Goal: Information Seeking & Learning: Learn about a topic

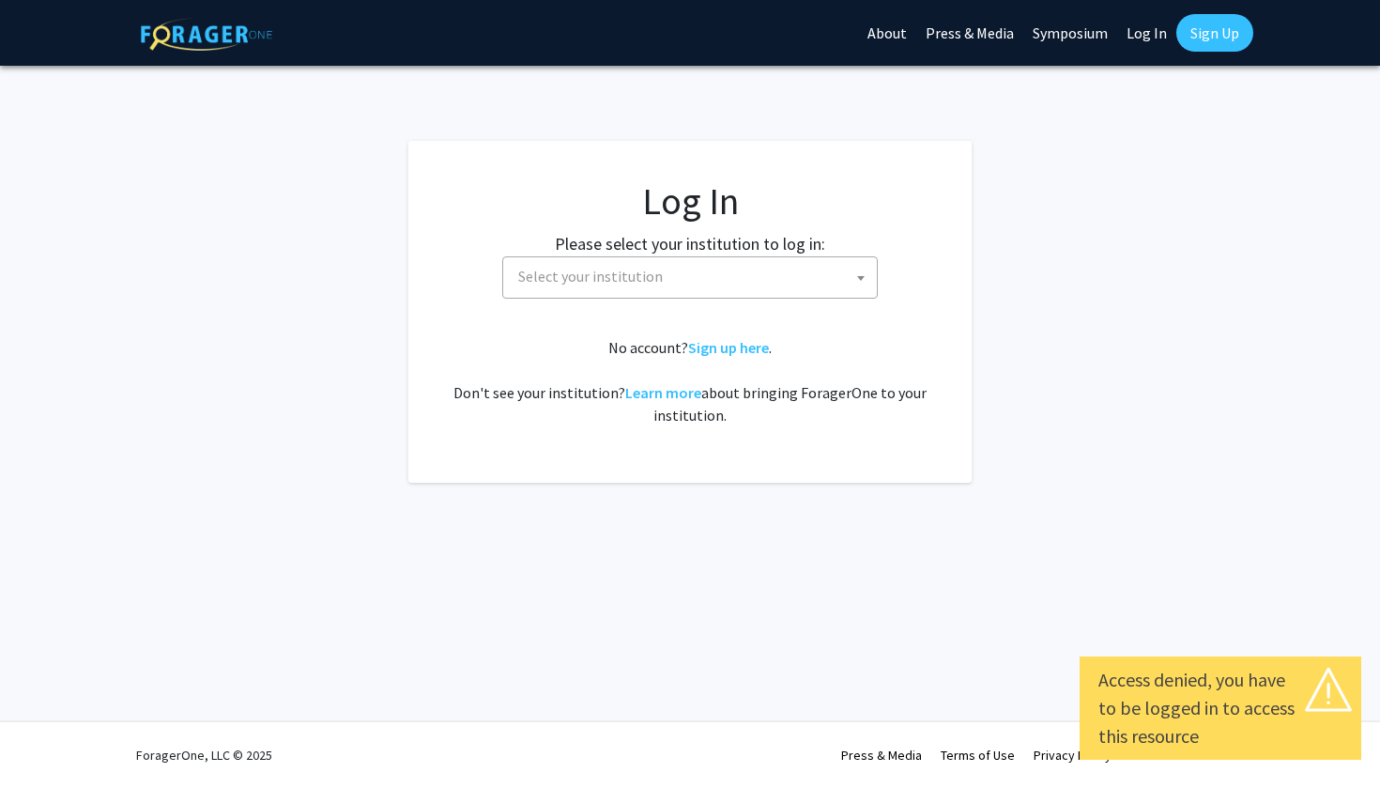
select select
click at [818, 268] on span "Select your institution" at bounding box center [694, 276] width 366 height 38
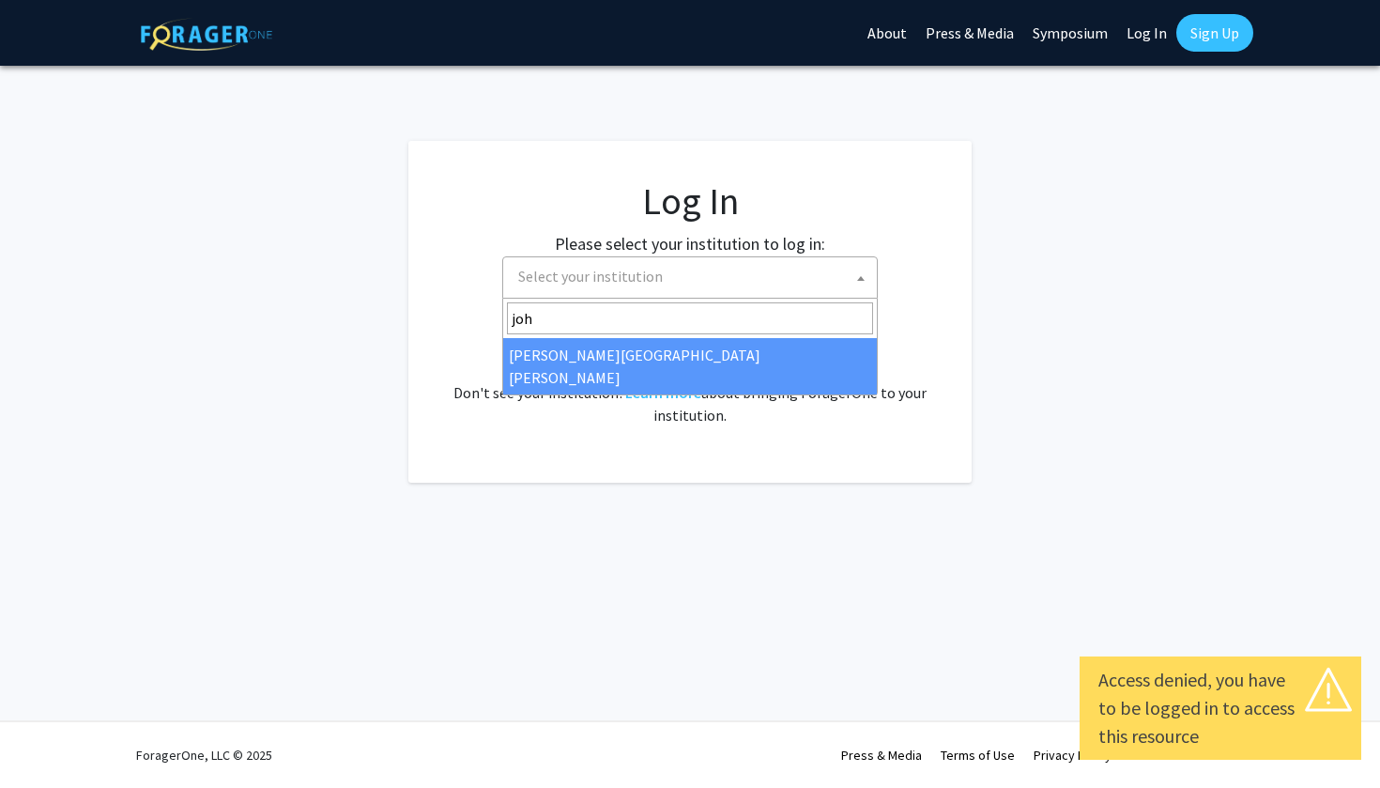
type input "joh"
select select "1"
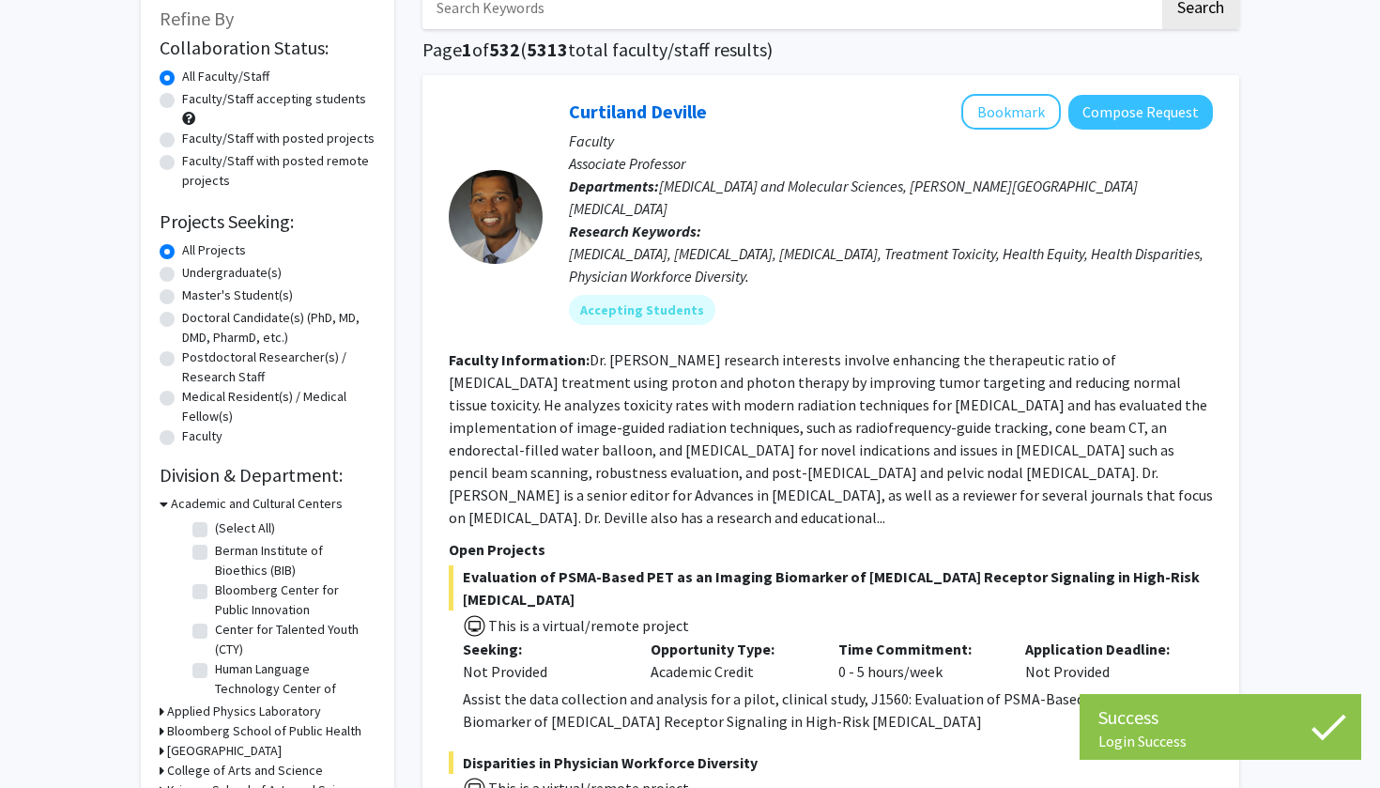
scroll to position [120, 0]
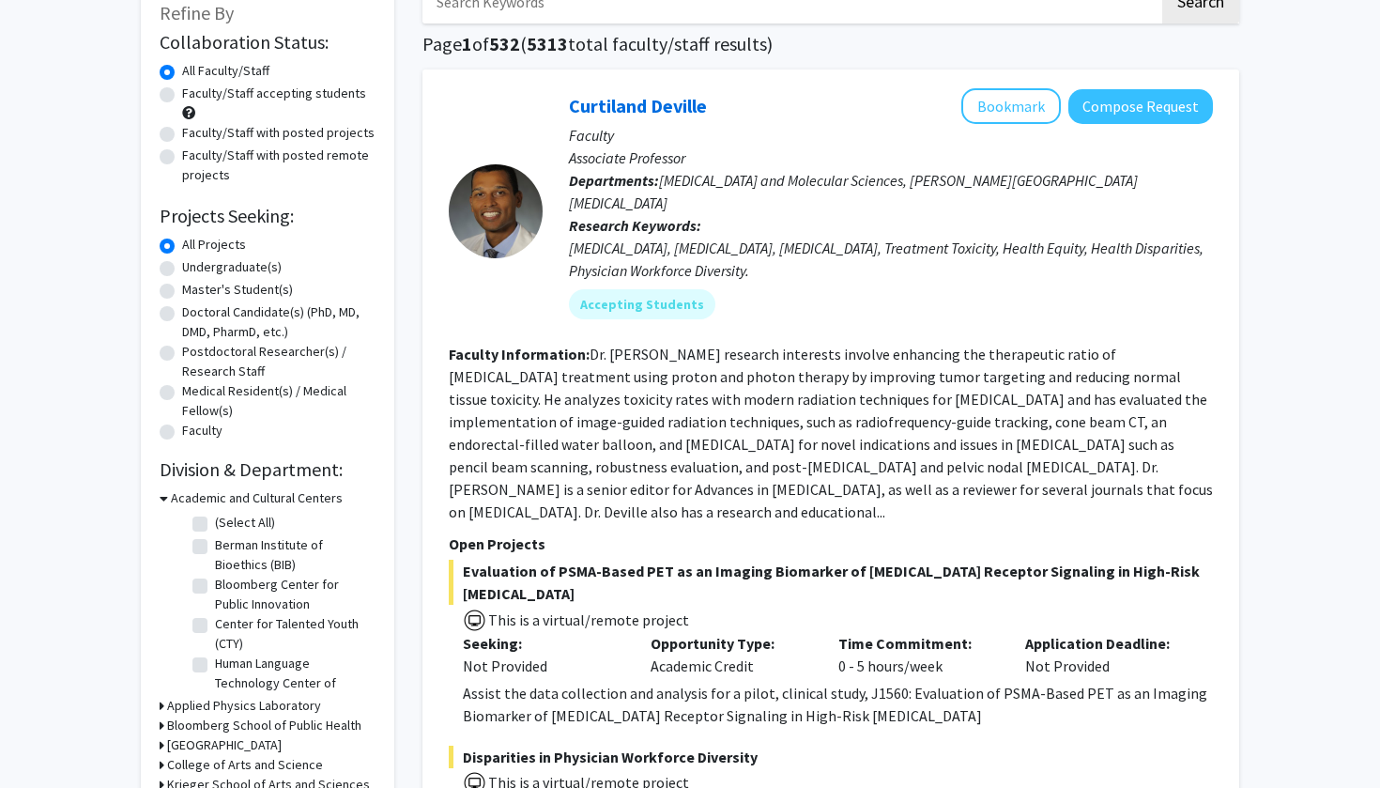
click at [256, 296] on label "Master's Student(s)" at bounding box center [237, 290] width 111 height 20
click at [194, 292] on input "Master's Student(s)" at bounding box center [188, 286] width 12 height 12
radio input "true"
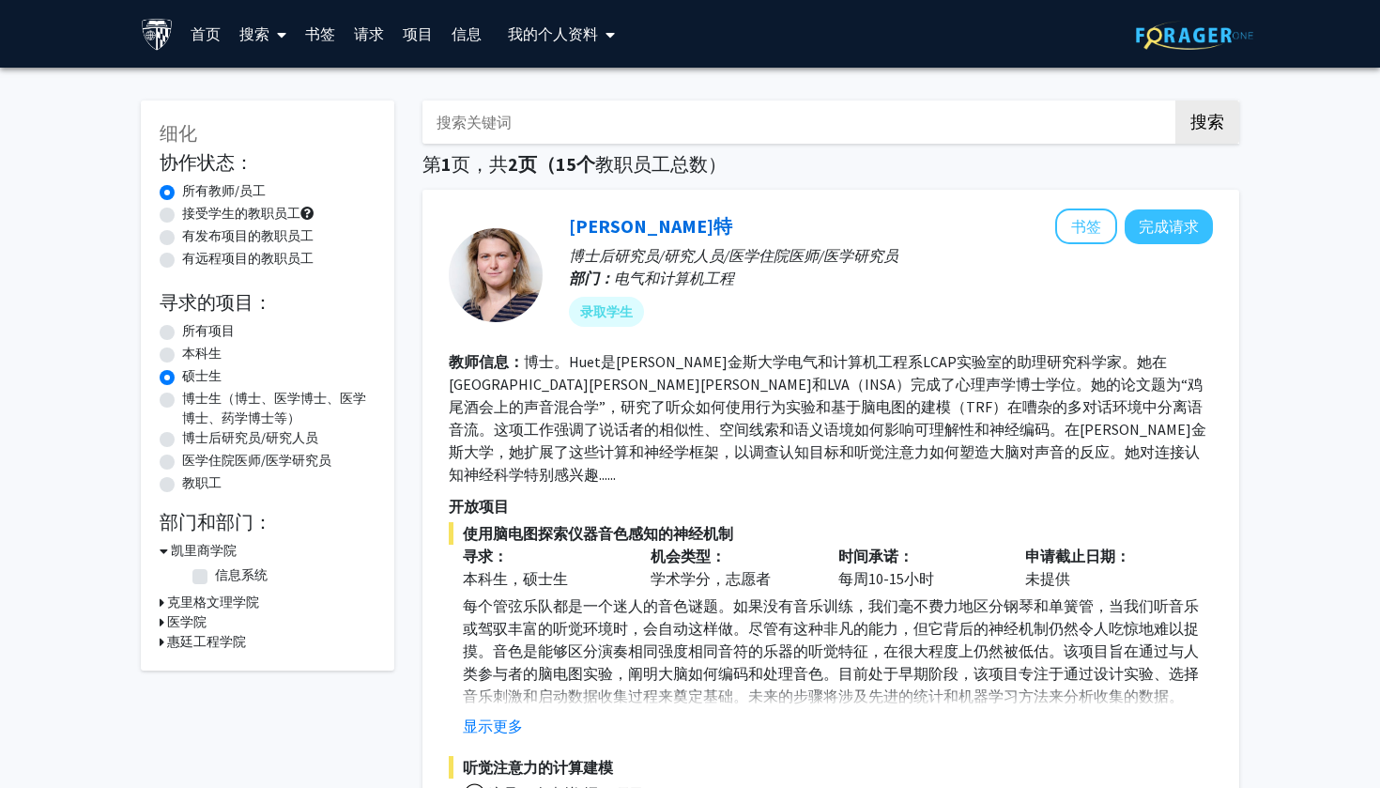
click at [186, 330] on label "所有项目" at bounding box center [208, 331] width 53 height 20
click at [186, 330] on input "所有项目" at bounding box center [188, 327] width 12 height 12
radio input "true"
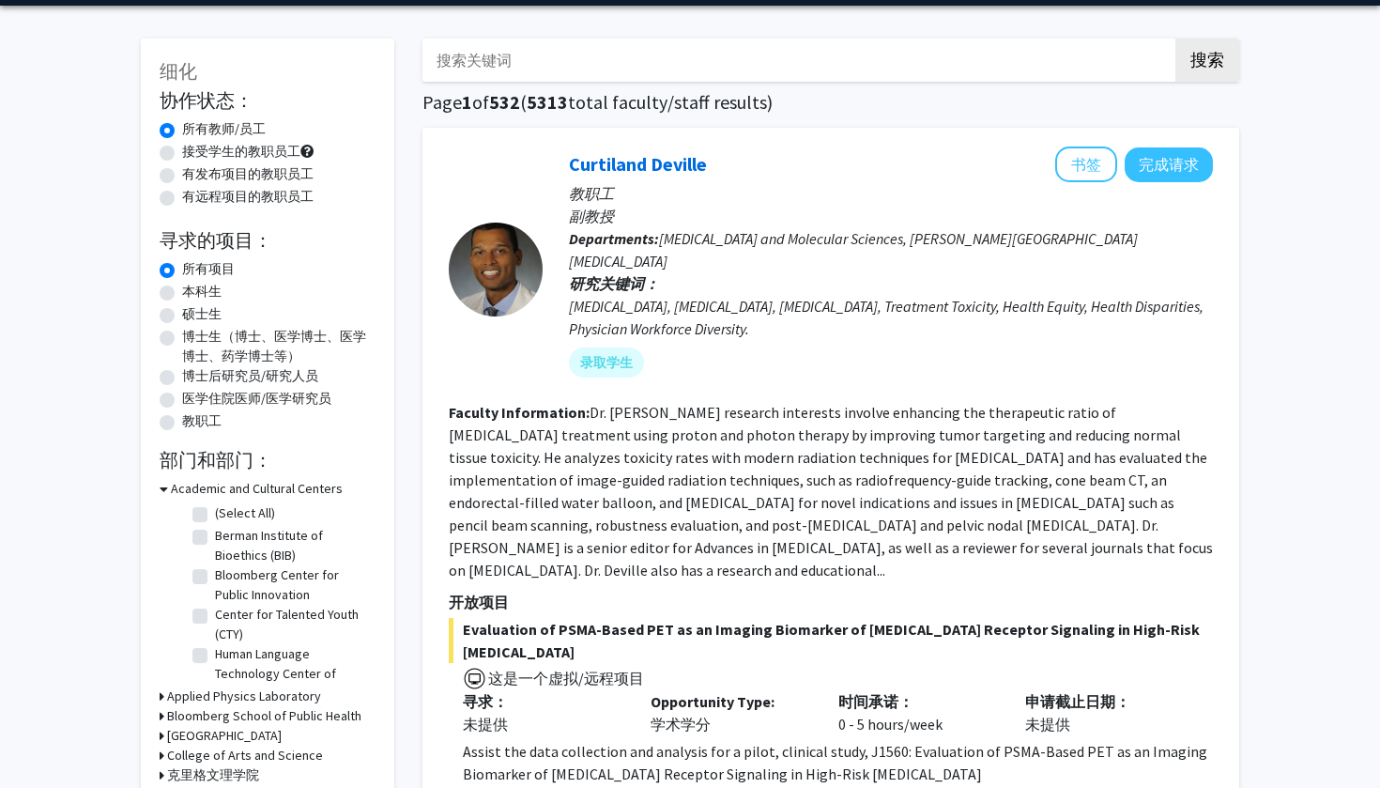
scroll to position [64, 0]
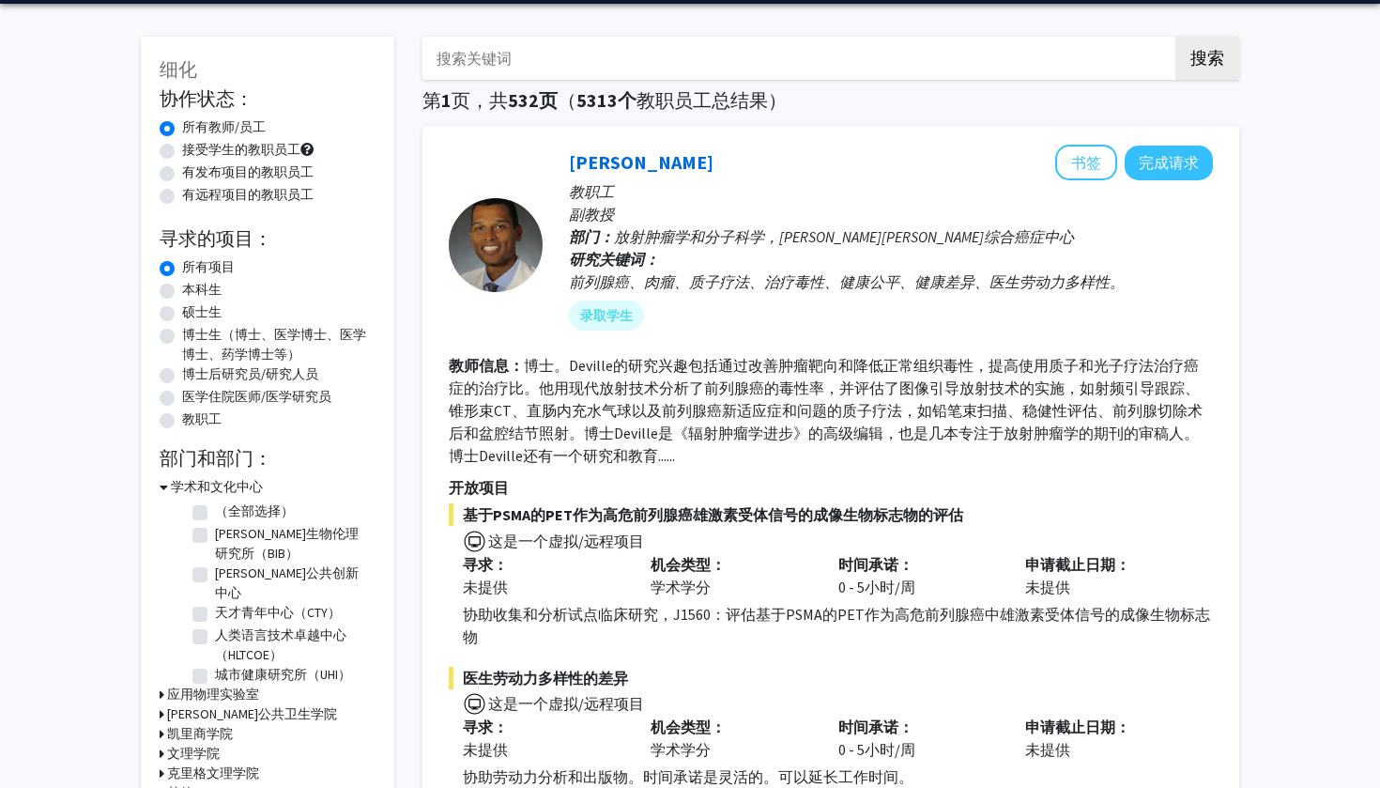
click at [168, 487] on div "学术和文化中心" at bounding box center [268, 487] width 216 height 20
click at [166, 490] on icon at bounding box center [164, 487] width 8 height 20
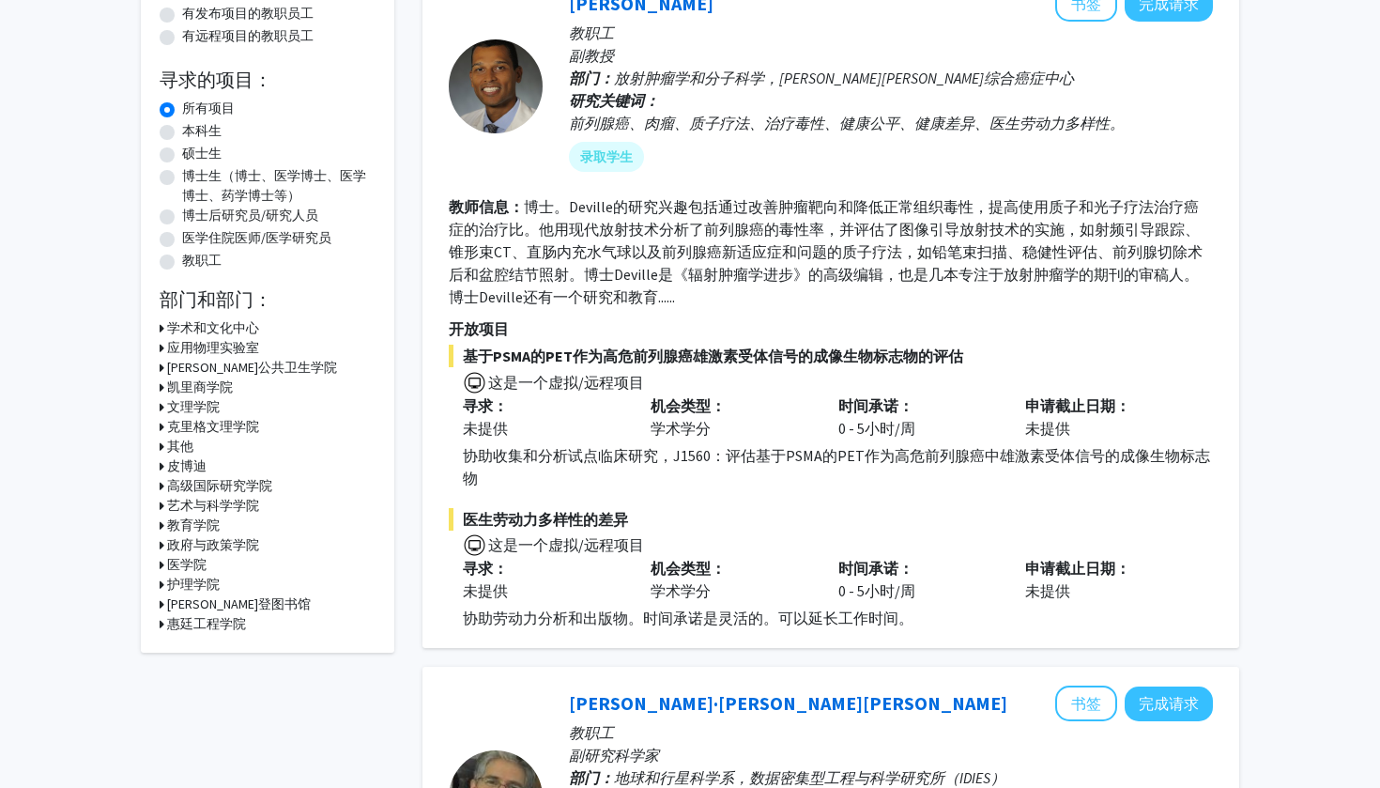
scroll to position [223, 0]
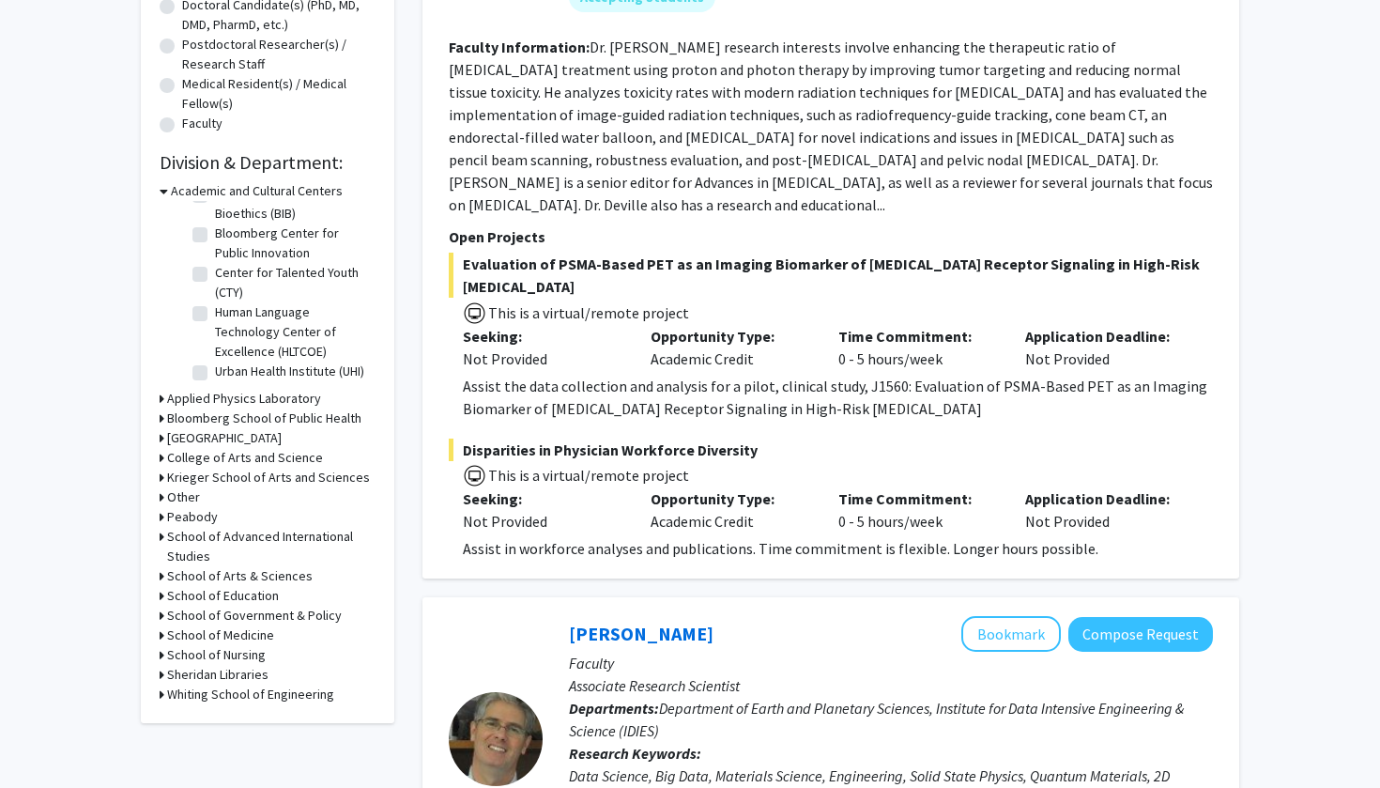
scroll to position [428, 0]
drag, startPoint x: 379, startPoint y: 298, endPoint x: 161, endPoint y: 191, distance: 242.6
click at [161, 191] on icon at bounding box center [164, 190] width 8 height 20
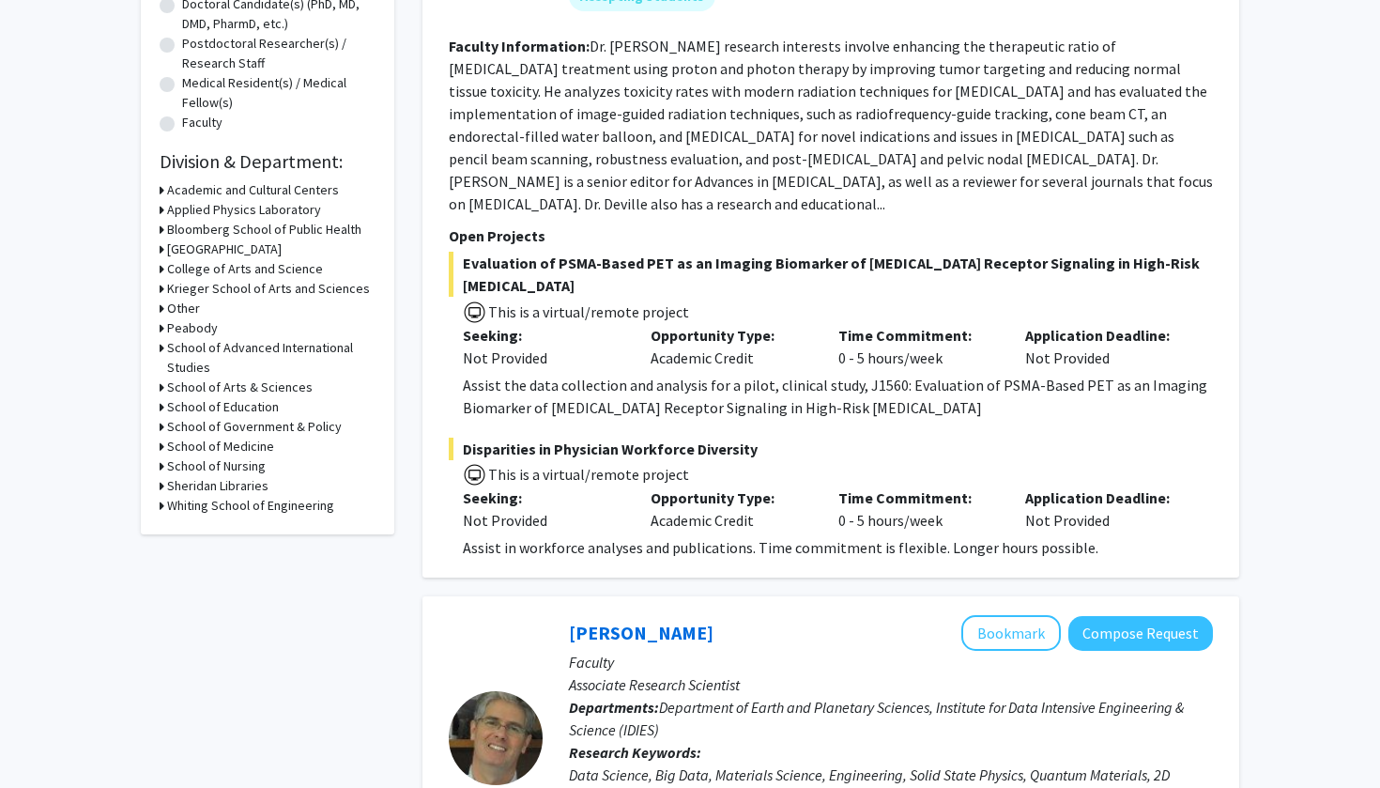
click at [268, 509] on h3 "Whiting School of Engineering" at bounding box center [250, 506] width 167 height 20
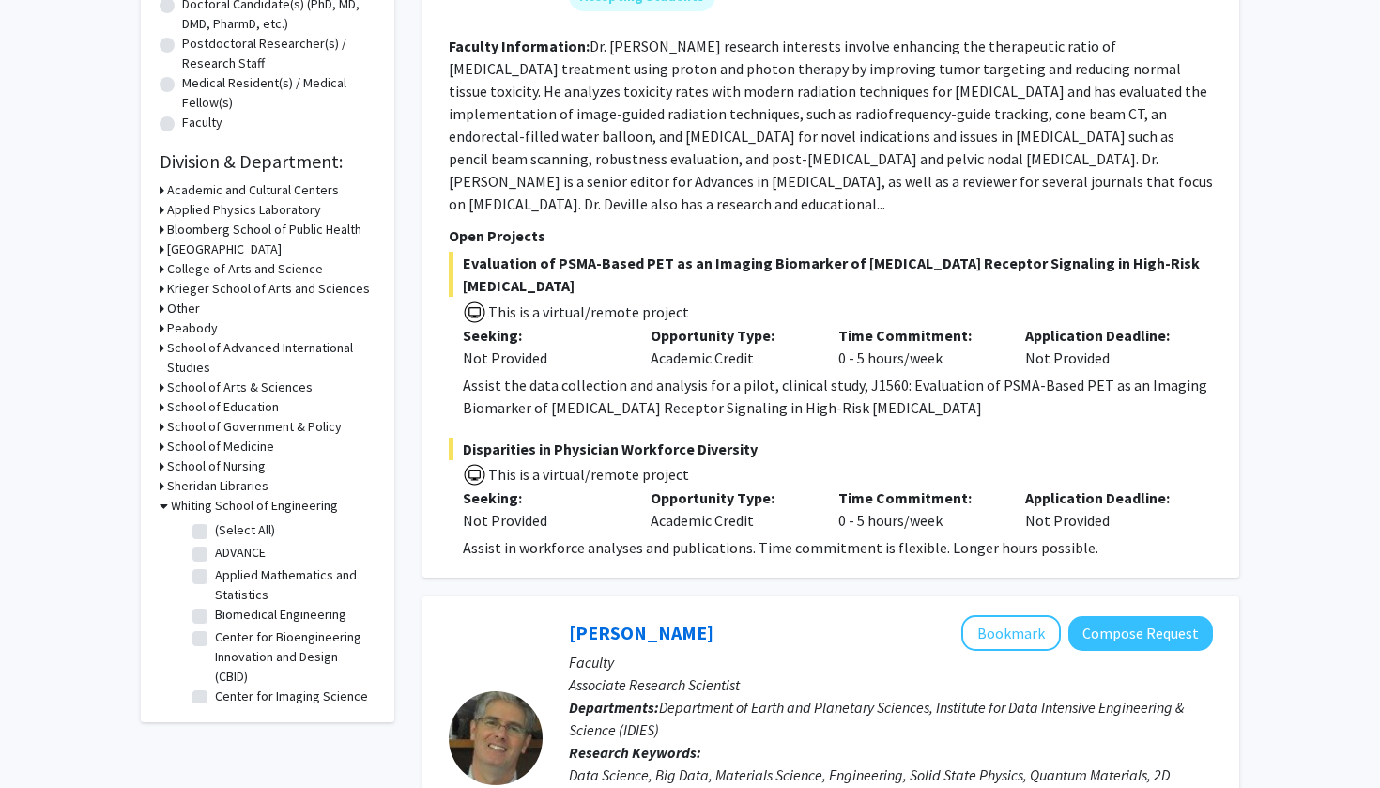
click at [295, 616] on label "Biomedical Engineering" at bounding box center [280, 615] width 131 height 20
click at [227, 616] on input "Biomedical Engineering" at bounding box center [221, 611] width 12 height 12
checkbox input "true"
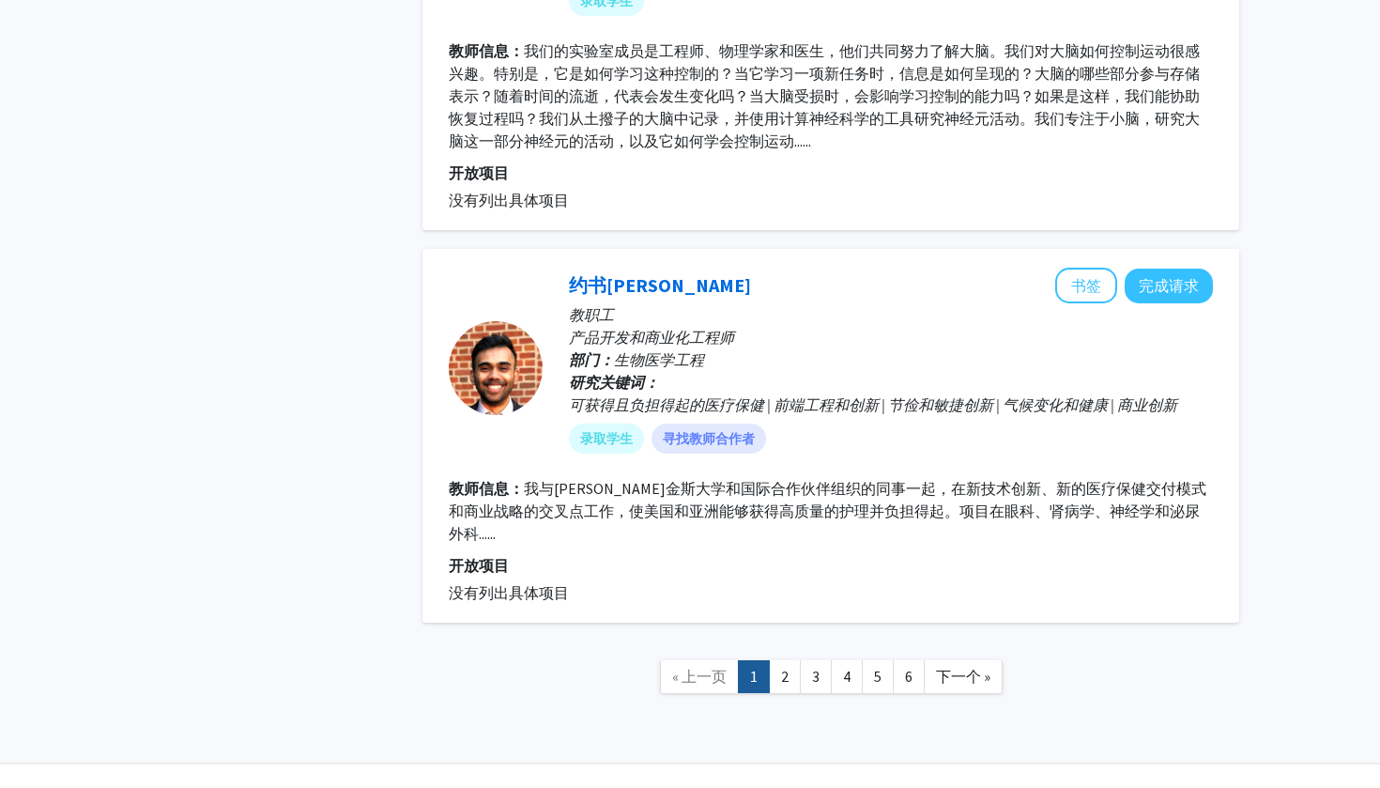
scroll to position [3929, 0]
click at [789, 661] on link "2" at bounding box center [785, 677] width 32 height 33
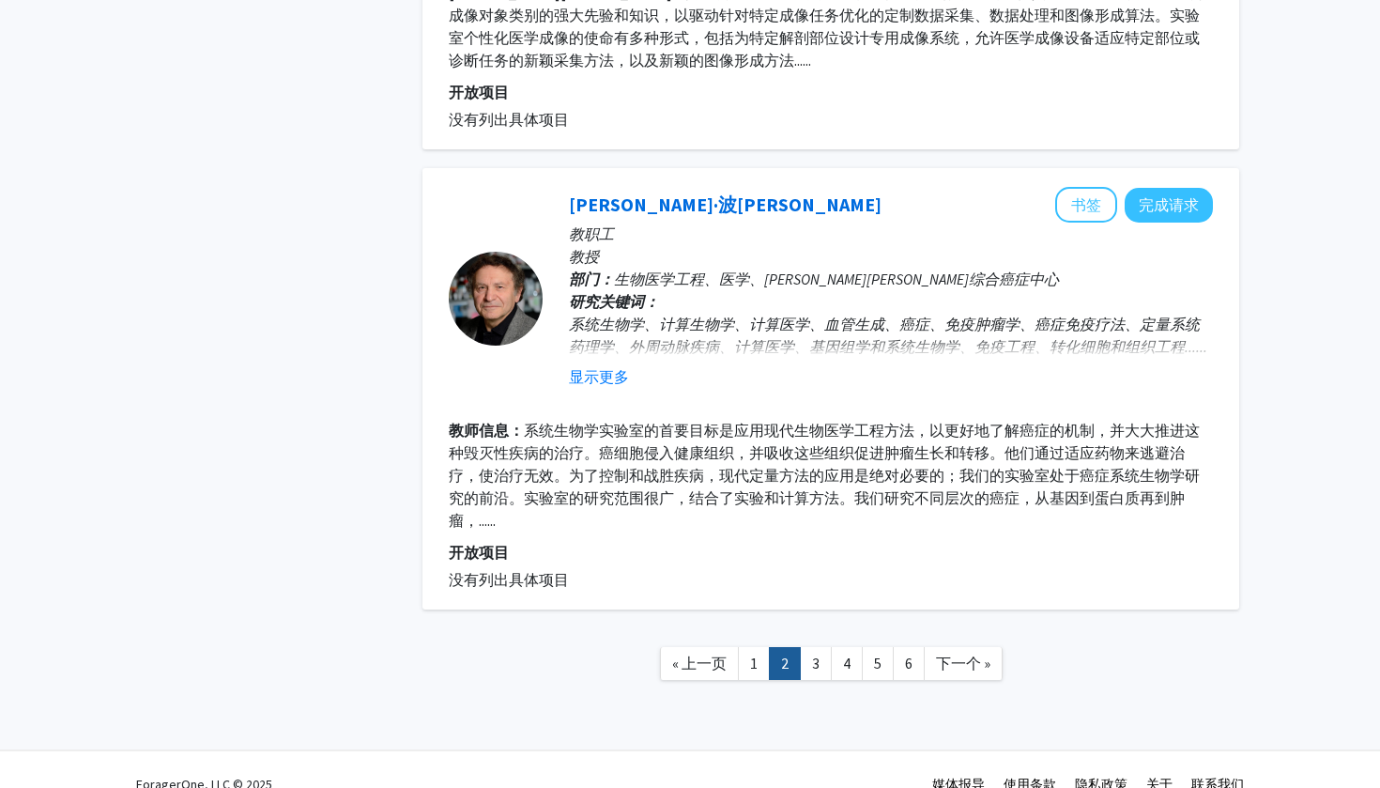
scroll to position [3652, 0]
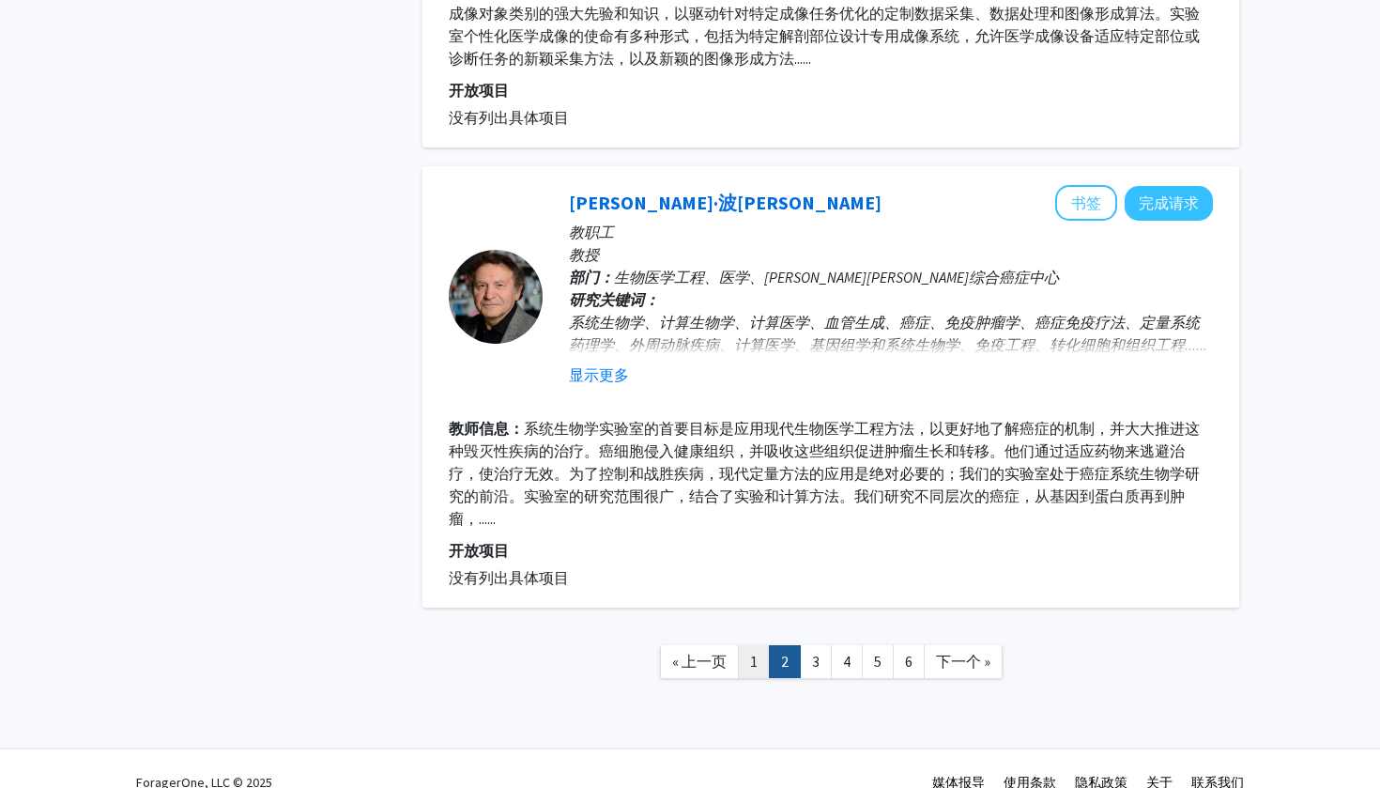
click at [768, 663] on link "1" at bounding box center [754, 661] width 32 height 33
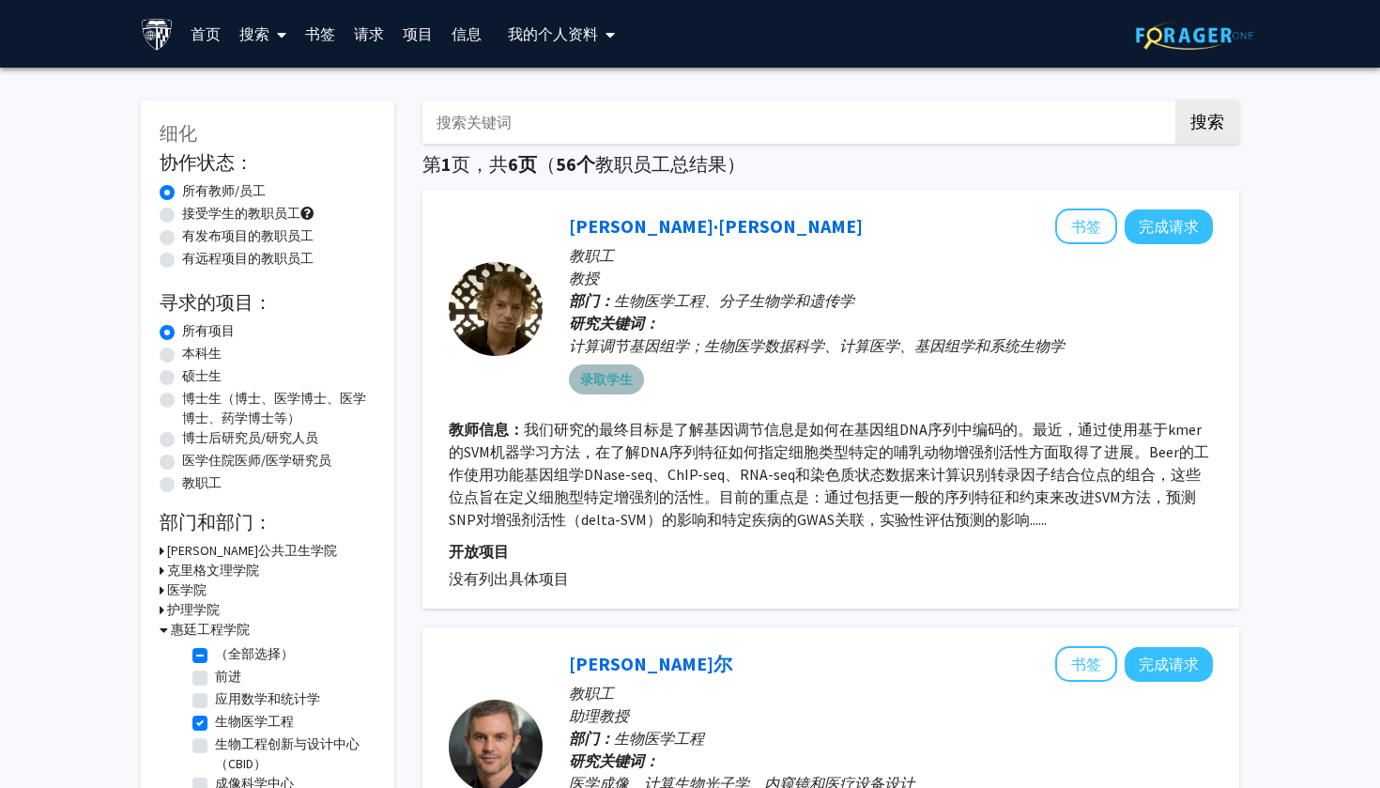
click at [620, 381] on mat-chip "录取学生" at bounding box center [606, 379] width 75 height 30
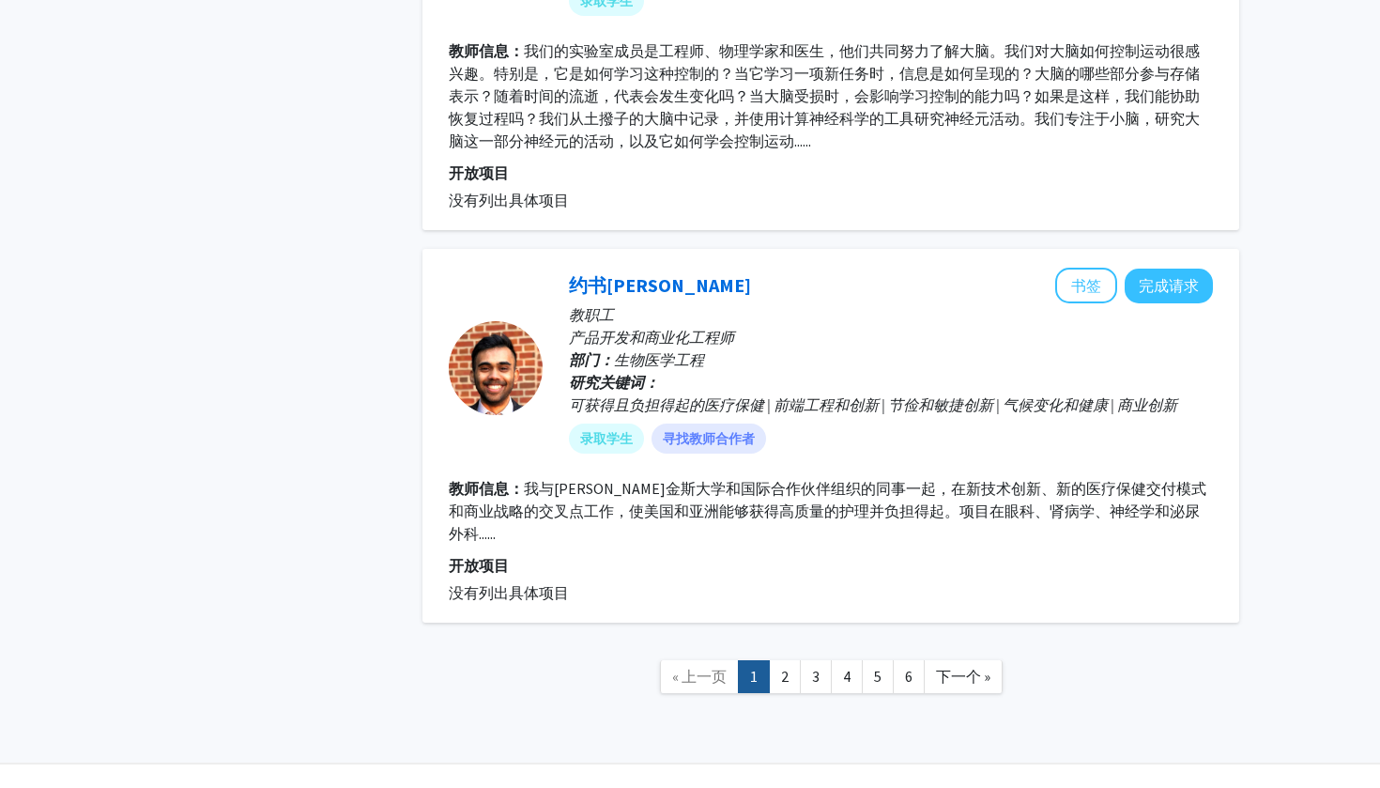
scroll to position [3929, 0]
click at [810, 661] on link "3" at bounding box center [816, 677] width 32 height 33
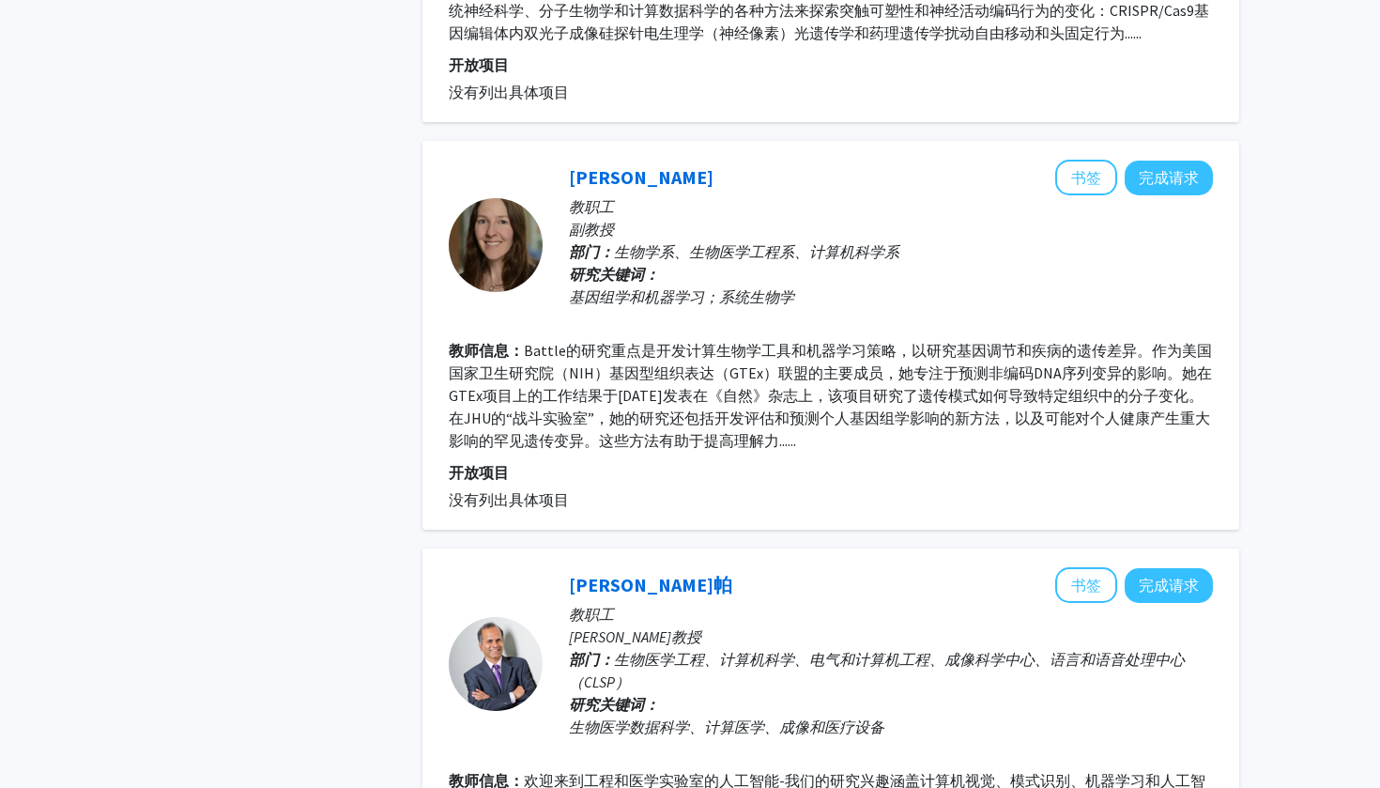
scroll to position [2131, 0]
click at [702, 165] on link "[PERSON_NAME]" at bounding box center [641, 176] width 145 height 23
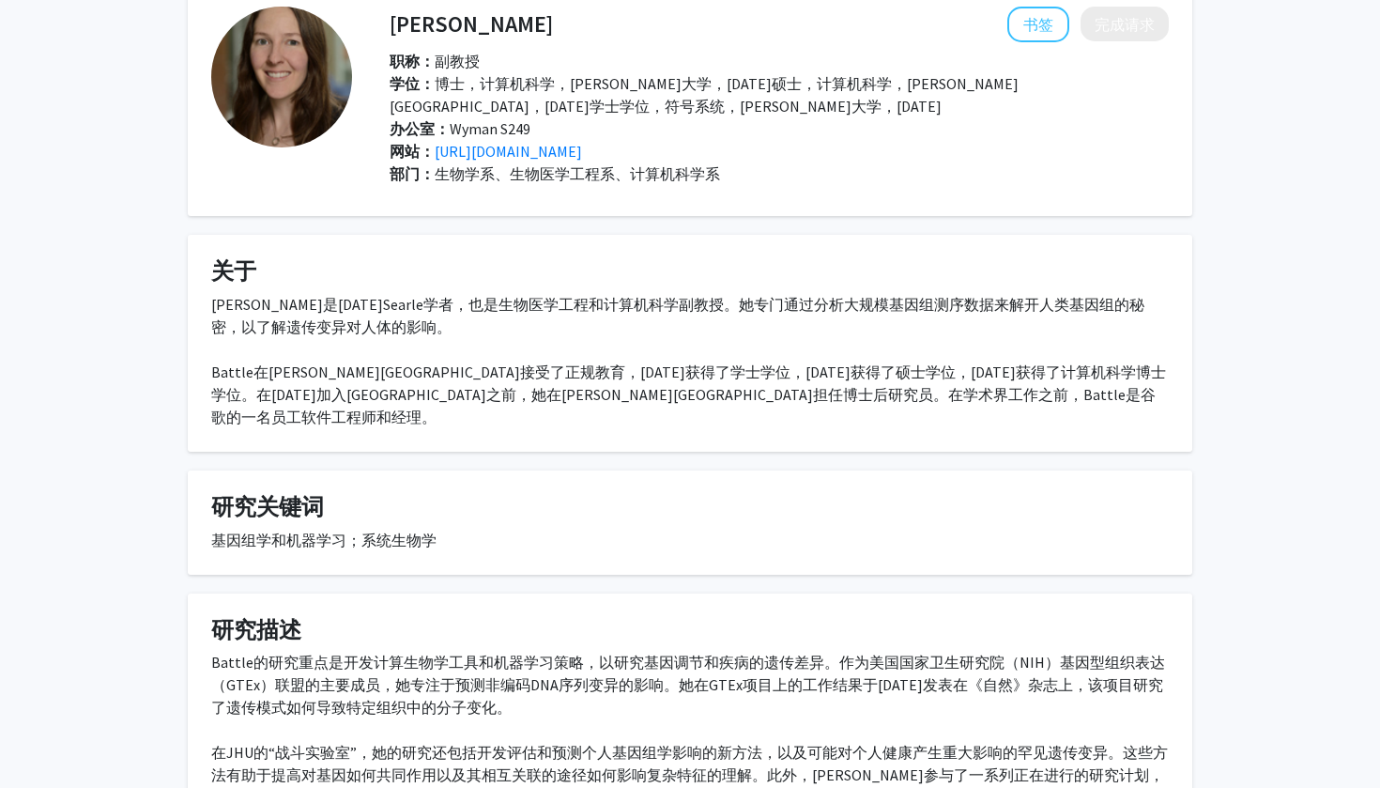
scroll to position [99, 0]
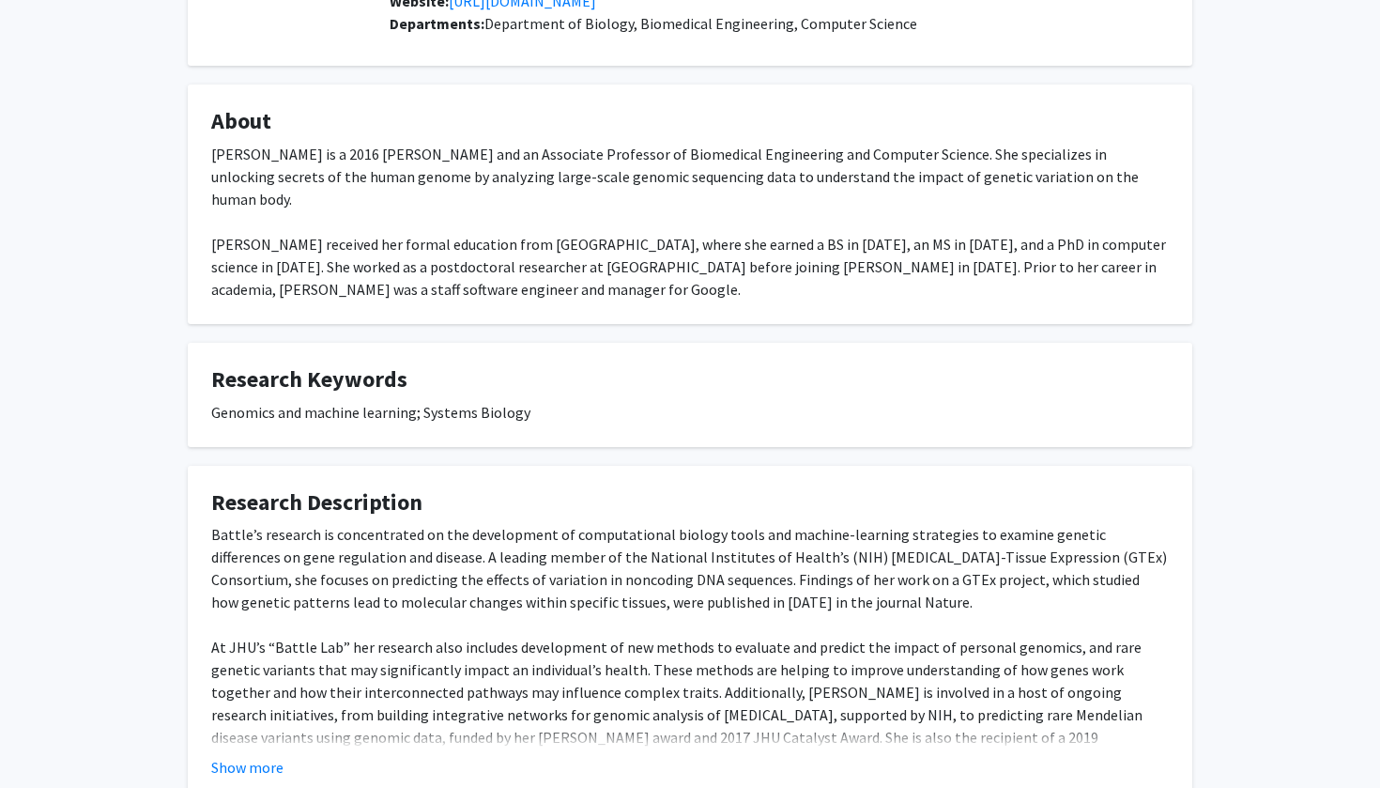
scroll to position [261, 0]
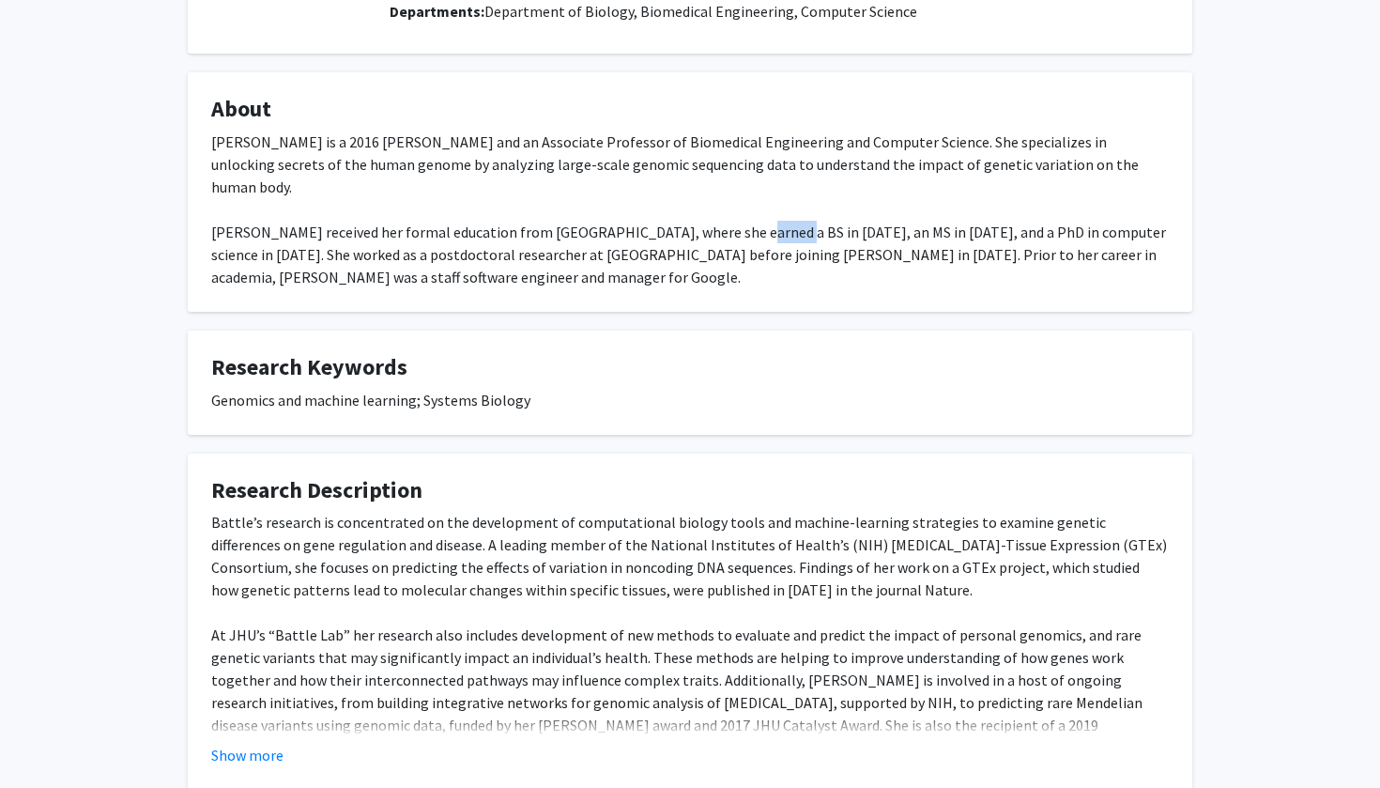
drag, startPoint x: 709, startPoint y: 209, endPoint x: 739, endPoint y: 210, distance: 30.1
click at [739, 210] on div "Alexis Battle is a 2016 Searle Scholar and an Associate Professor of Biomedical…" at bounding box center [689, 209] width 957 height 158
click at [733, 254] on div "Alexis Battle is a 2016 Searle Scholar and an Associate Professor of Biomedical…" at bounding box center [689, 209] width 957 height 158
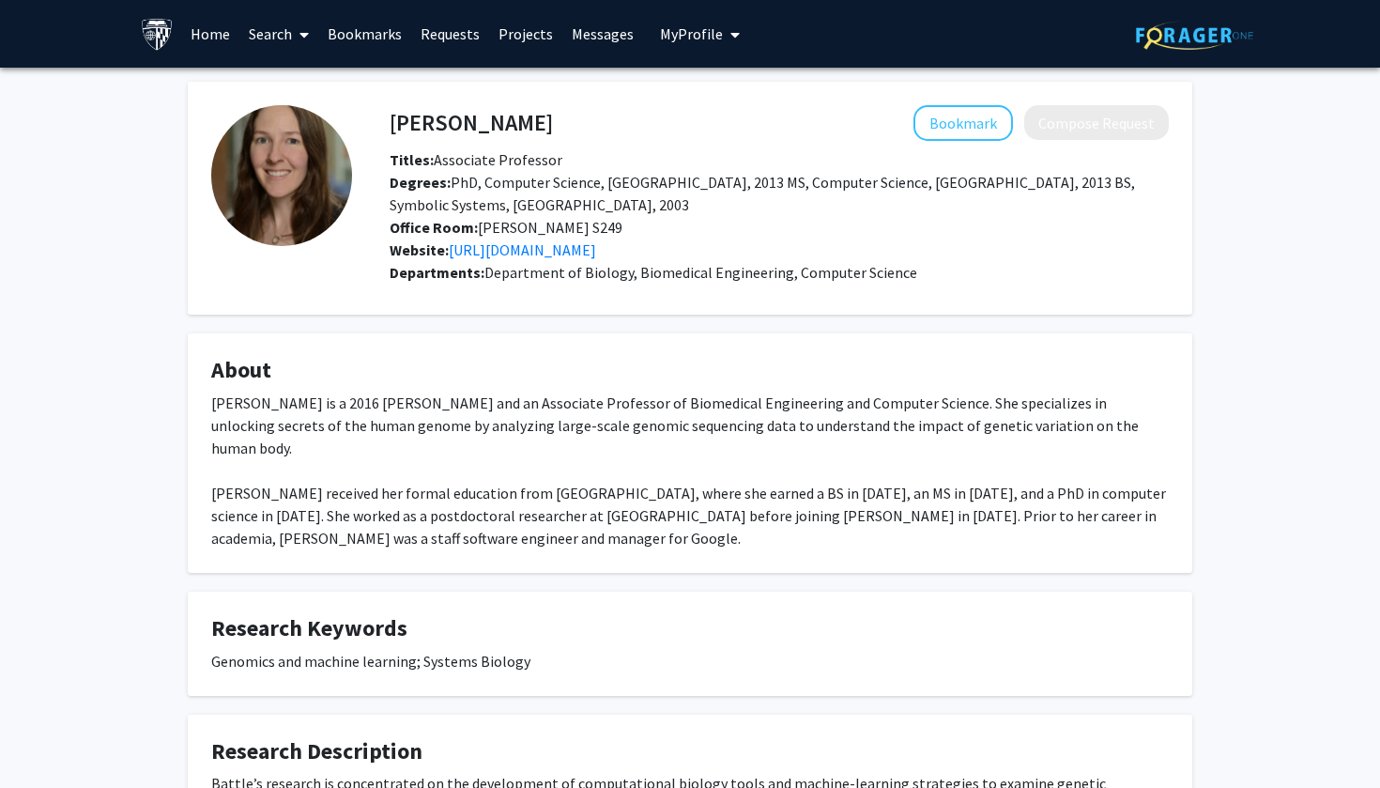
scroll to position [0, 0]
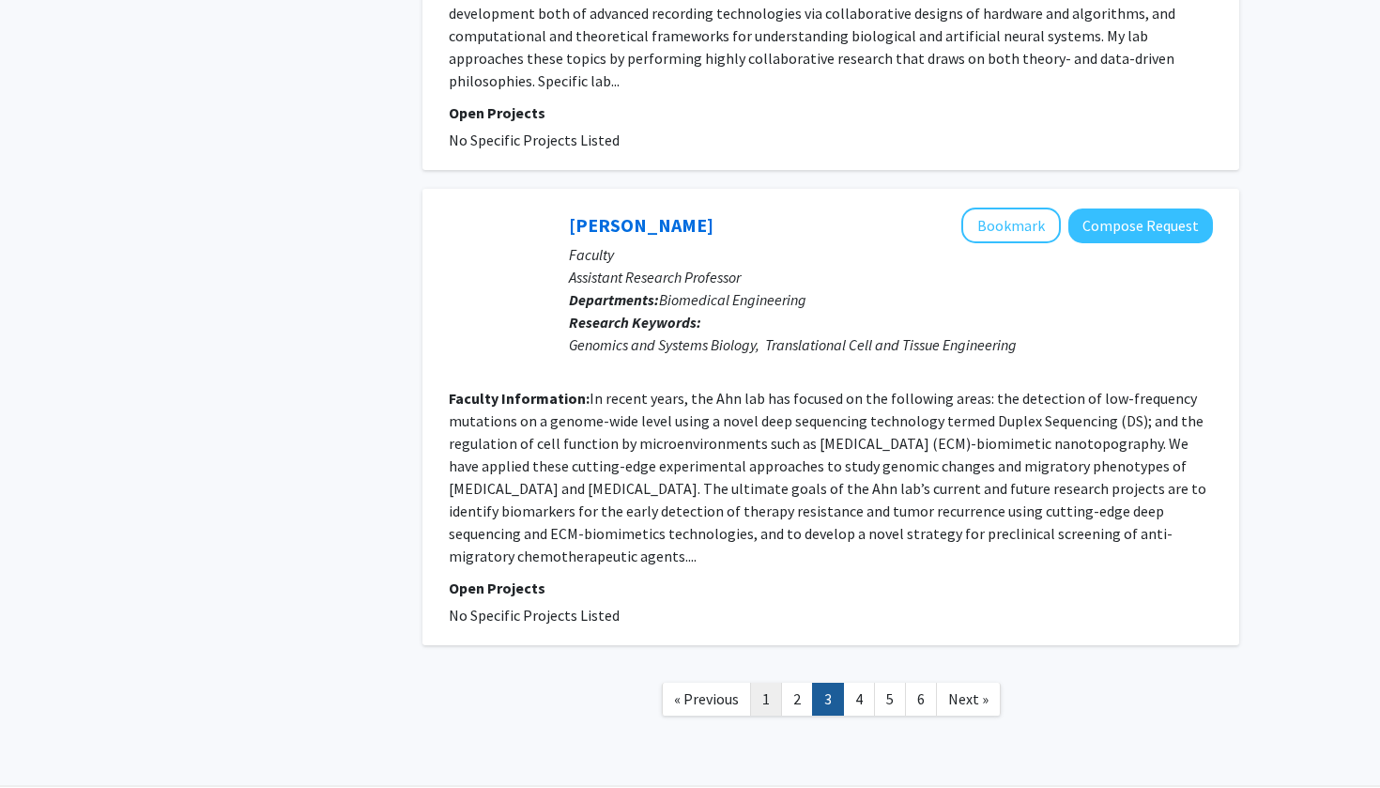
scroll to position [4320, 0]
click at [774, 683] on link "1" at bounding box center [766, 699] width 32 height 33
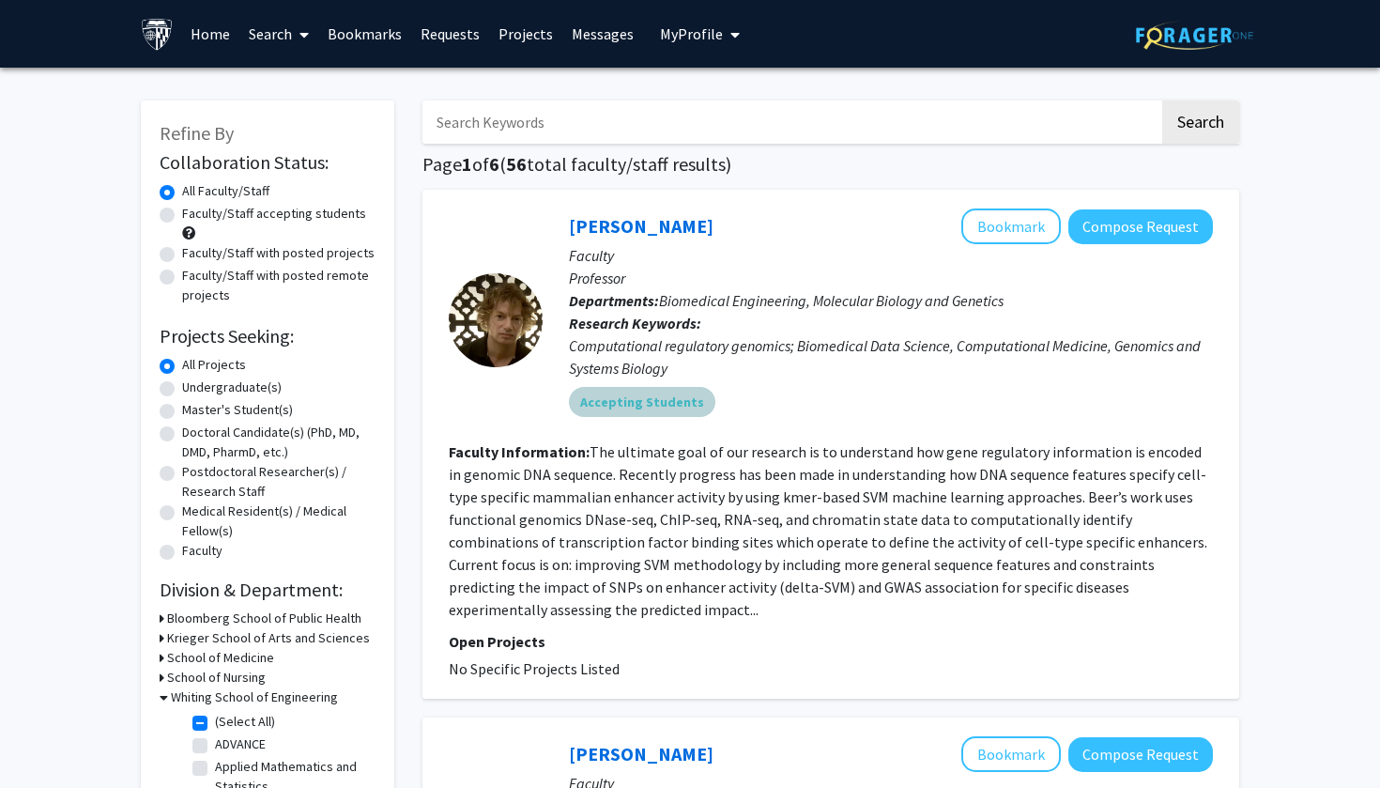
click at [670, 403] on mat-chip "Accepting Students" at bounding box center [642, 402] width 146 height 30
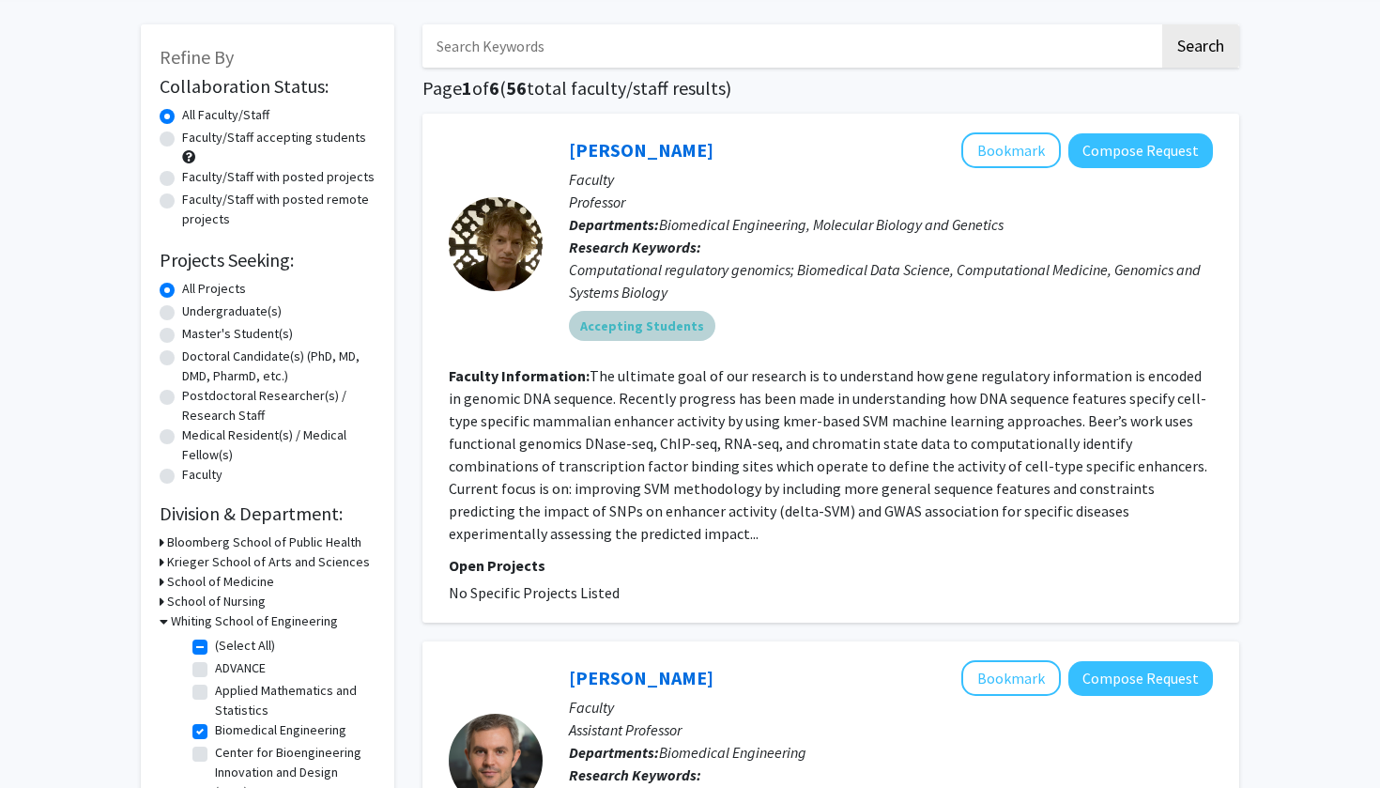
scroll to position [80, 0]
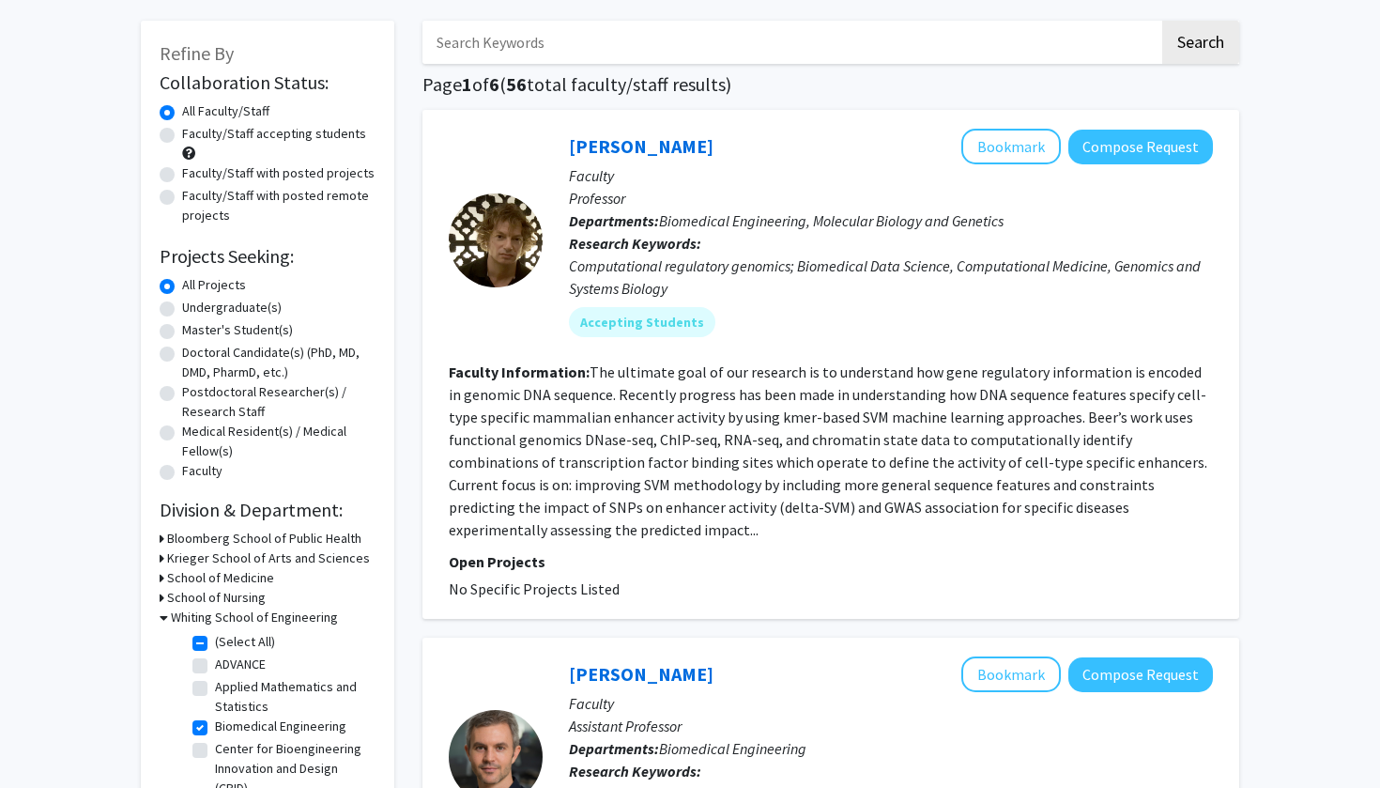
click at [712, 388] on fg-read-more "The ultimate goal of our research is to understand how gene regulatory informat…" at bounding box center [828, 450] width 758 height 176
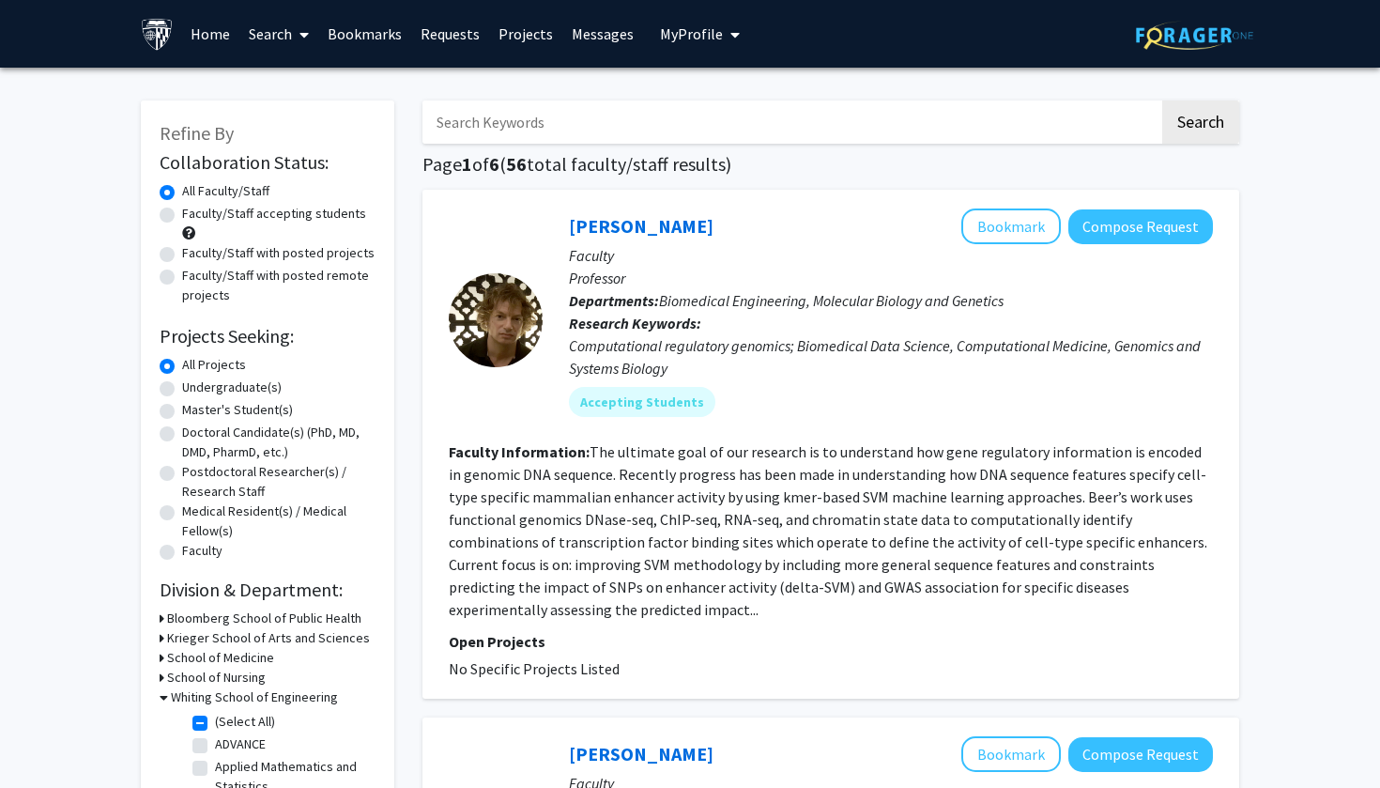
scroll to position [0, 0]
